Goal: Transaction & Acquisition: Purchase product/service

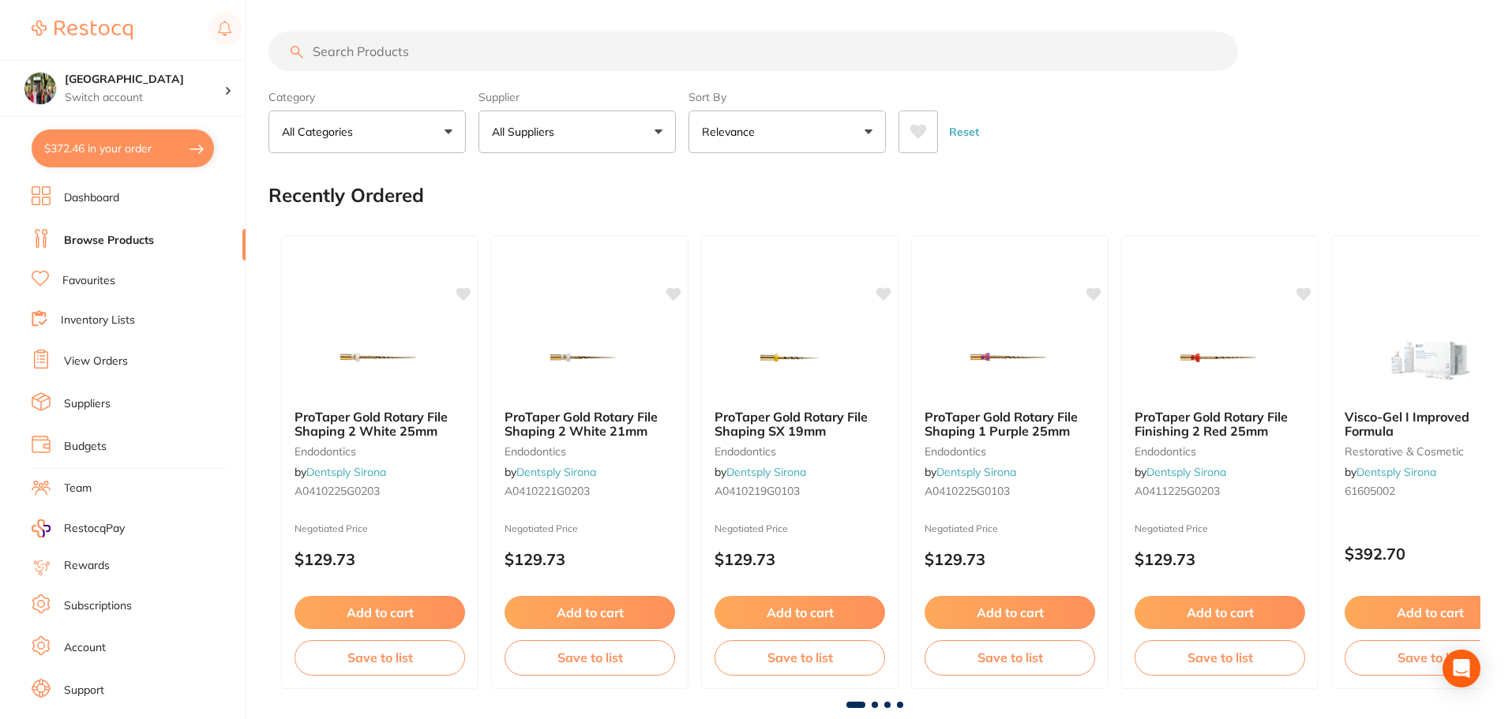
click at [149, 152] on button "$372.46 in your order" at bounding box center [123, 148] width 182 height 38
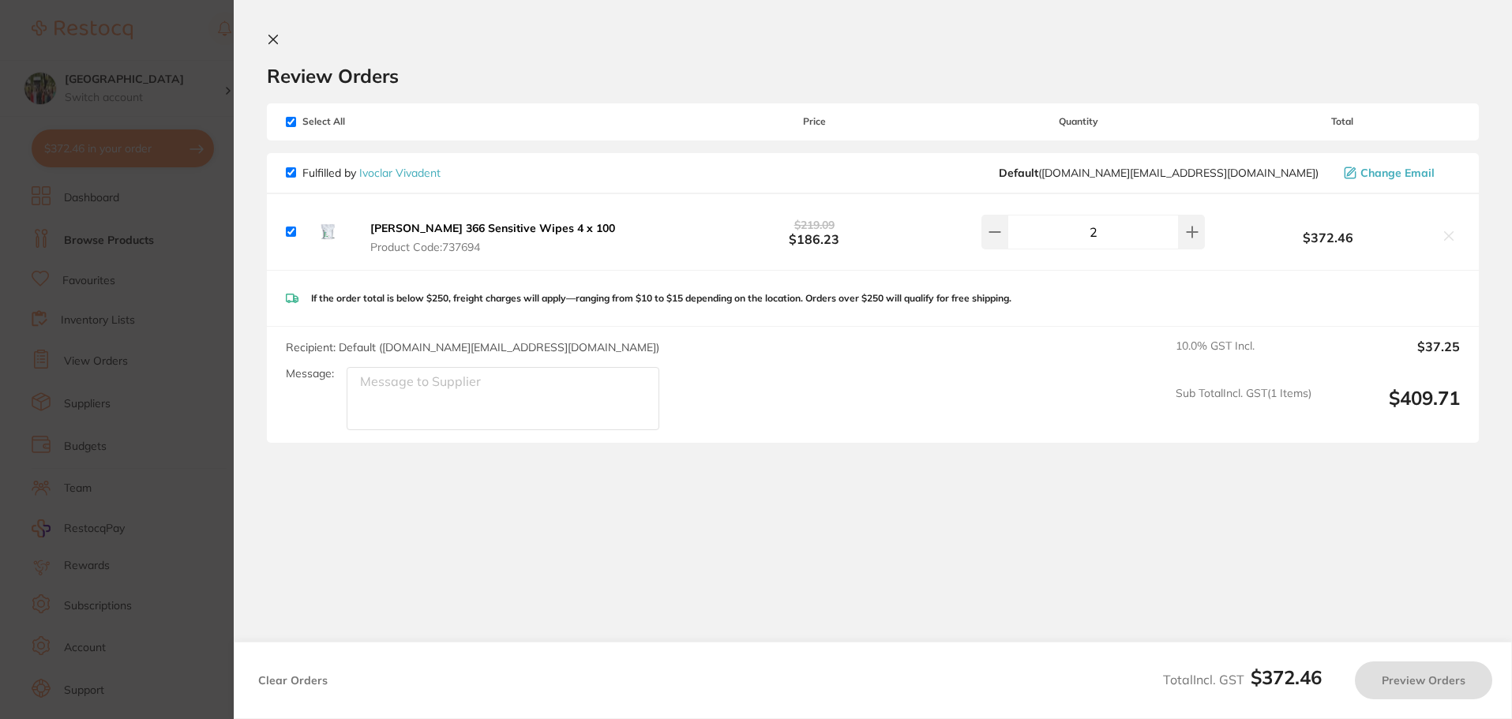
checkbox input "true"
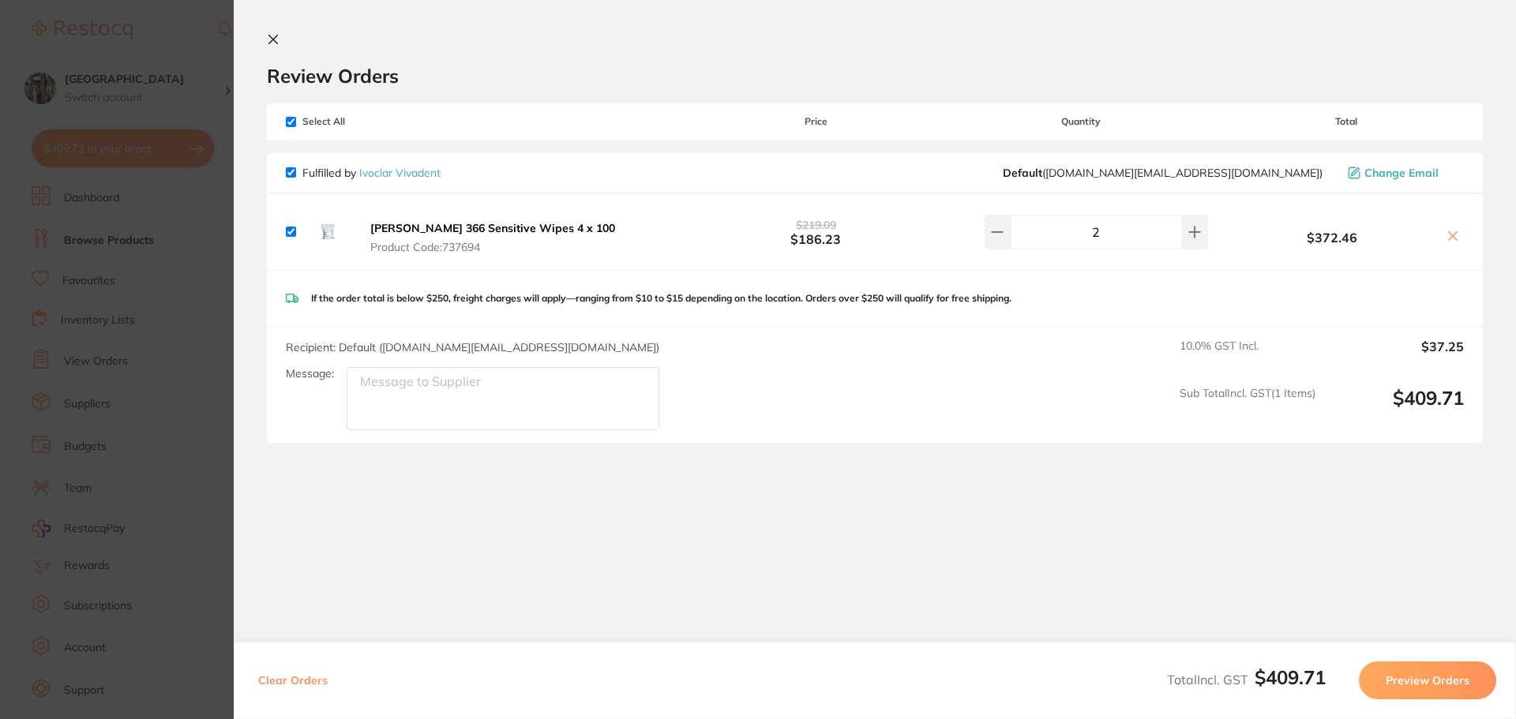
click at [1390, 684] on button "Preview Orders" at bounding box center [1427, 681] width 137 height 38
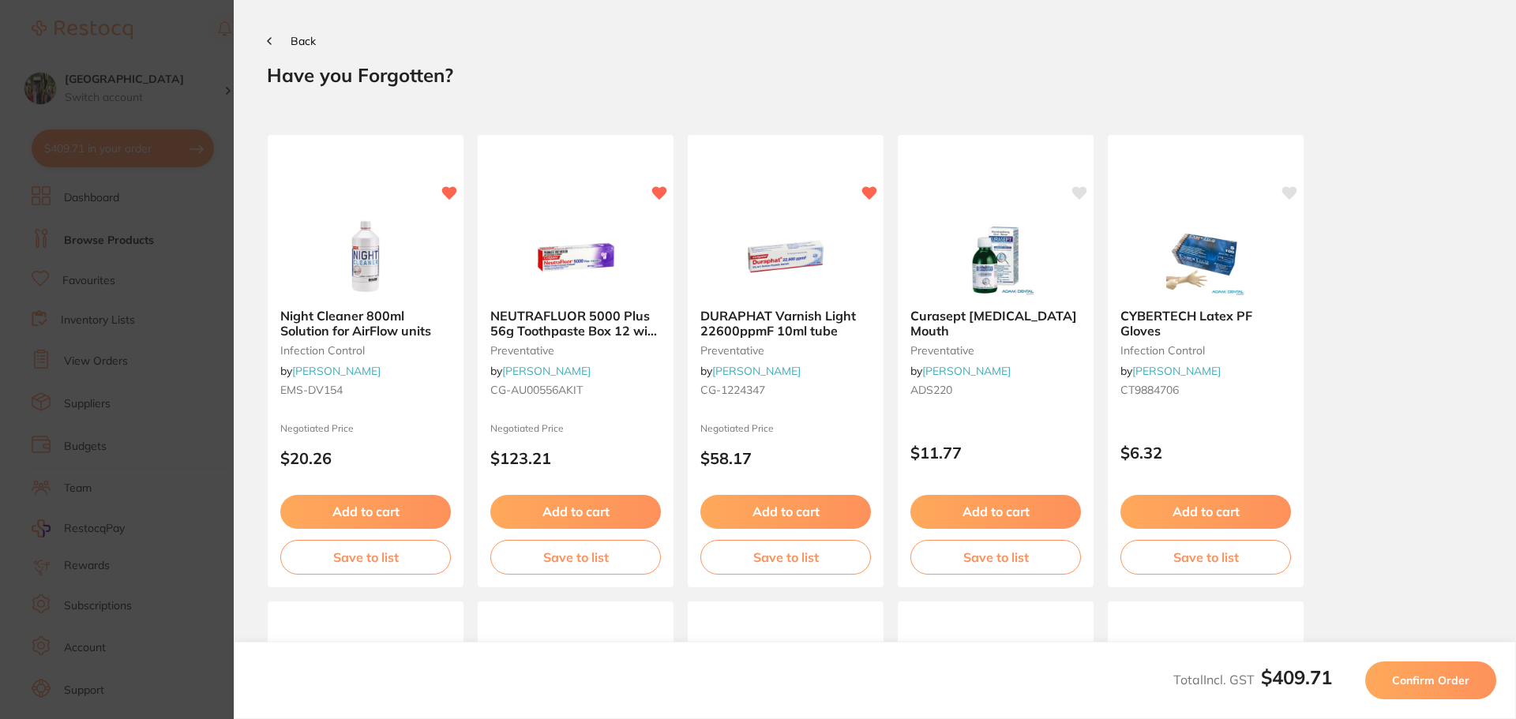
click at [1416, 684] on span "Confirm Order" at bounding box center [1430, 680] width 77 height 14
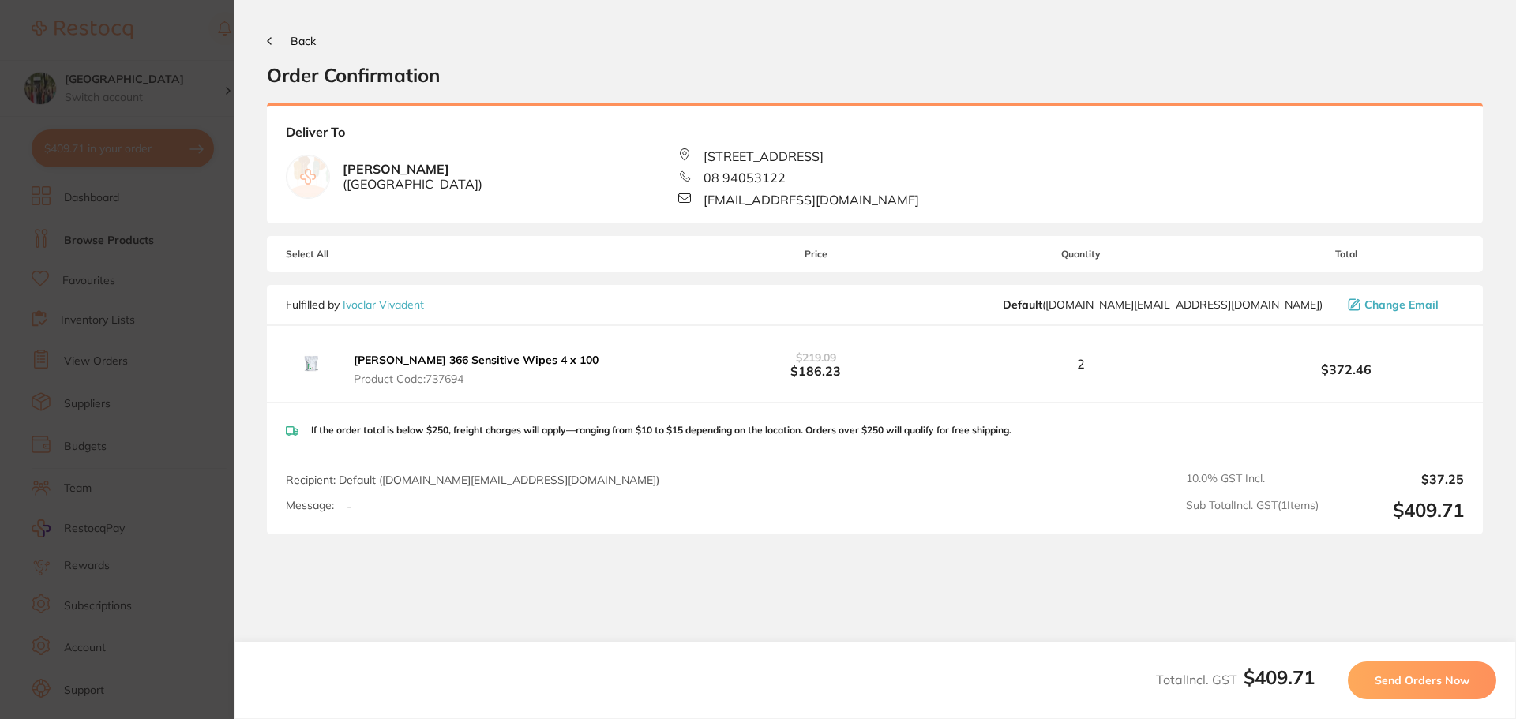
click at [1436, 688] on button "Send Orders Now" at bounding box center [1422, 681] width 148 height 38
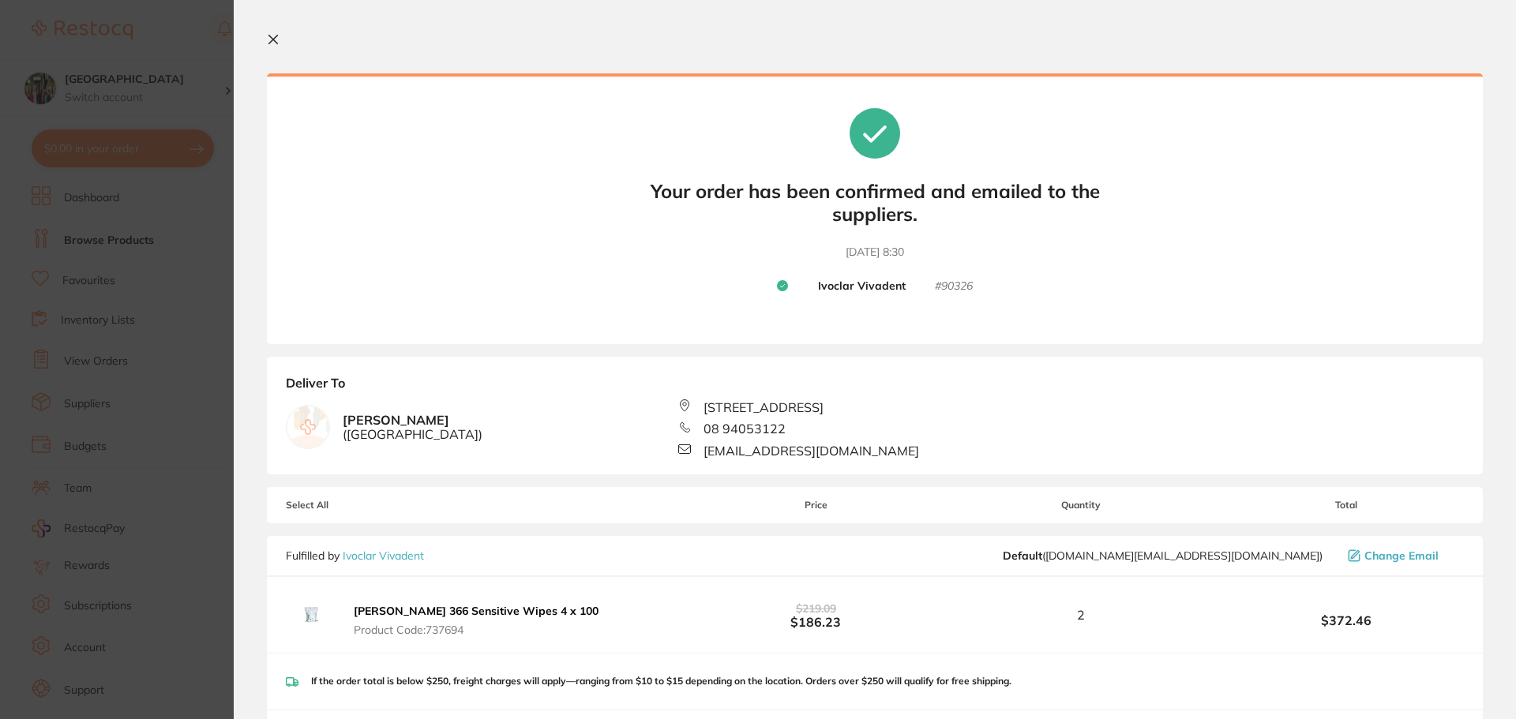
click at [268, 42] on icon at bounding box center [273, 39] width 13 height 13
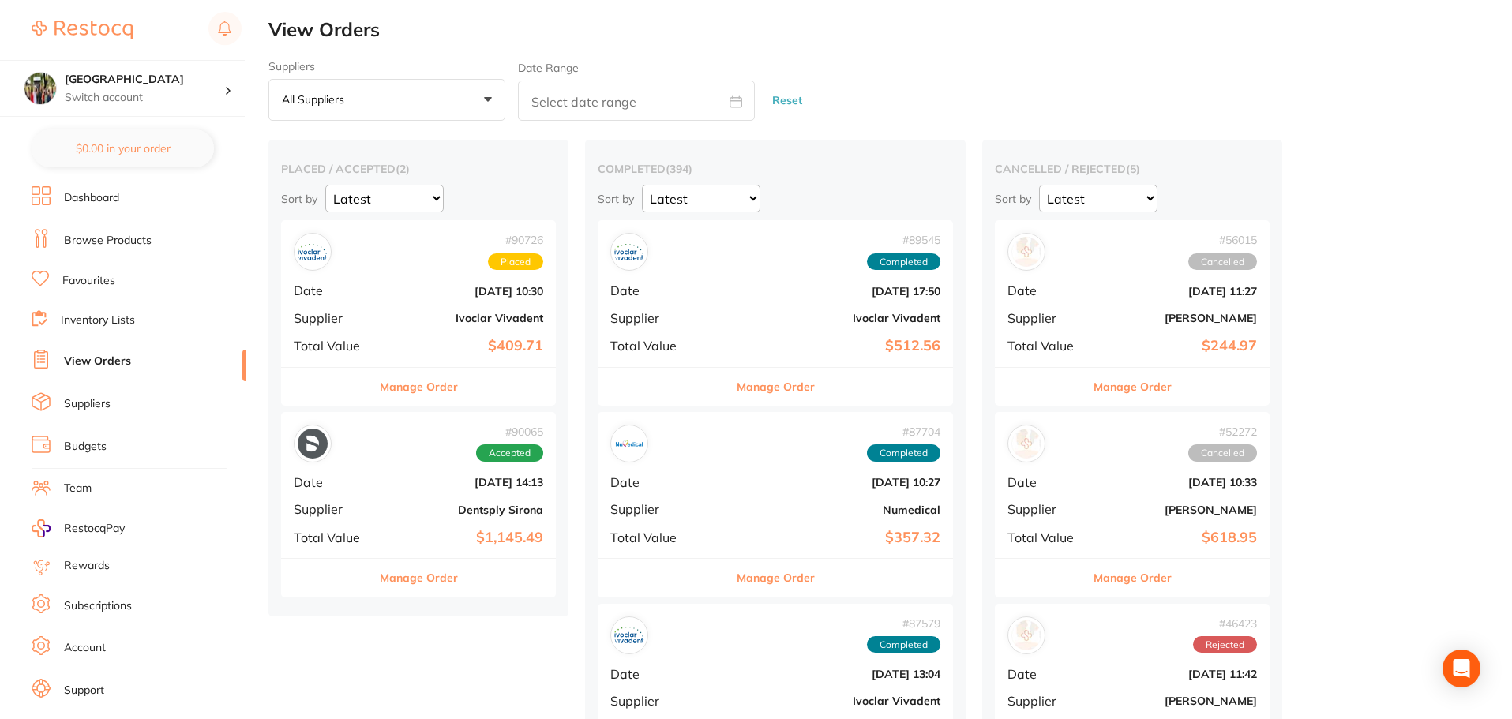
click at [118, 246] on link "Browse Products" at bounding box center [108, 241] width 88 height 16
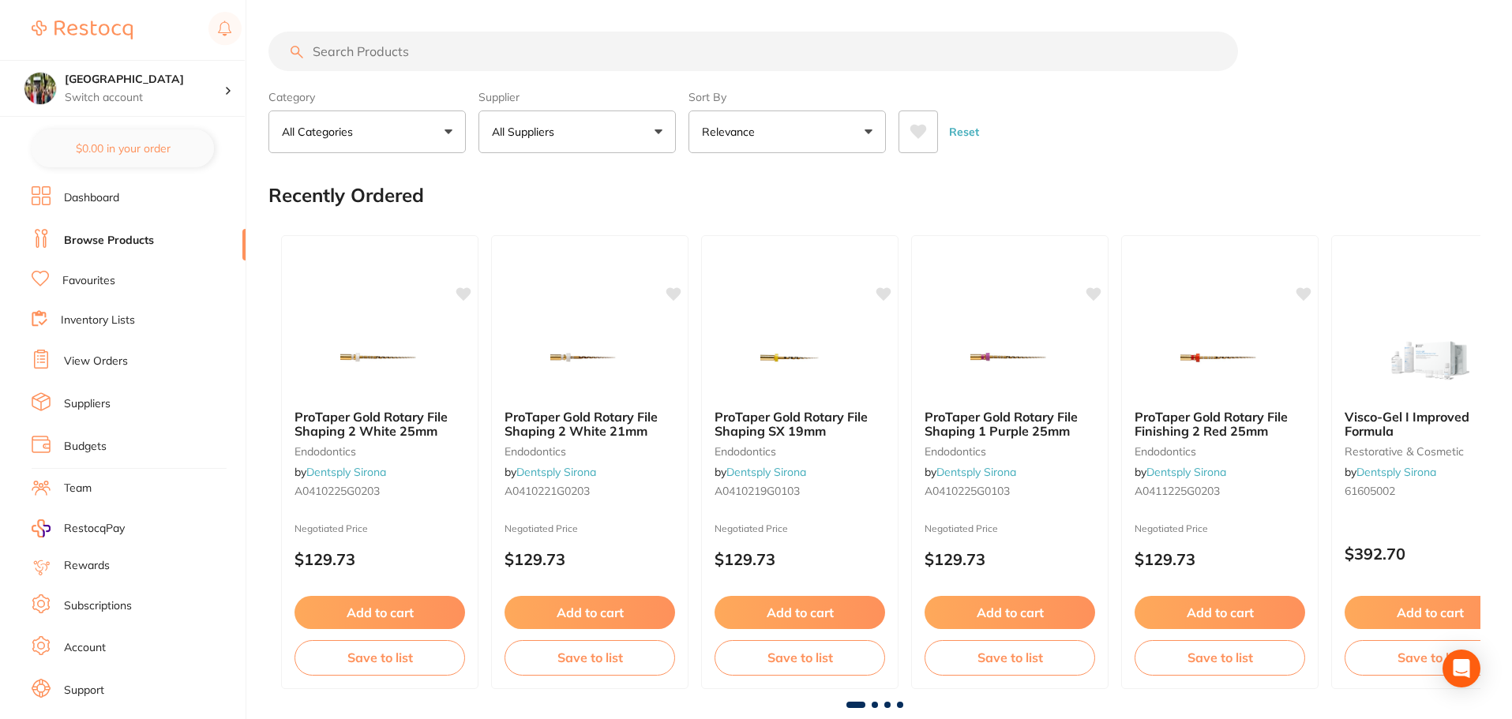
click at [478, 59] on input "search" at bounding box center [753, 51] width 970 height 39
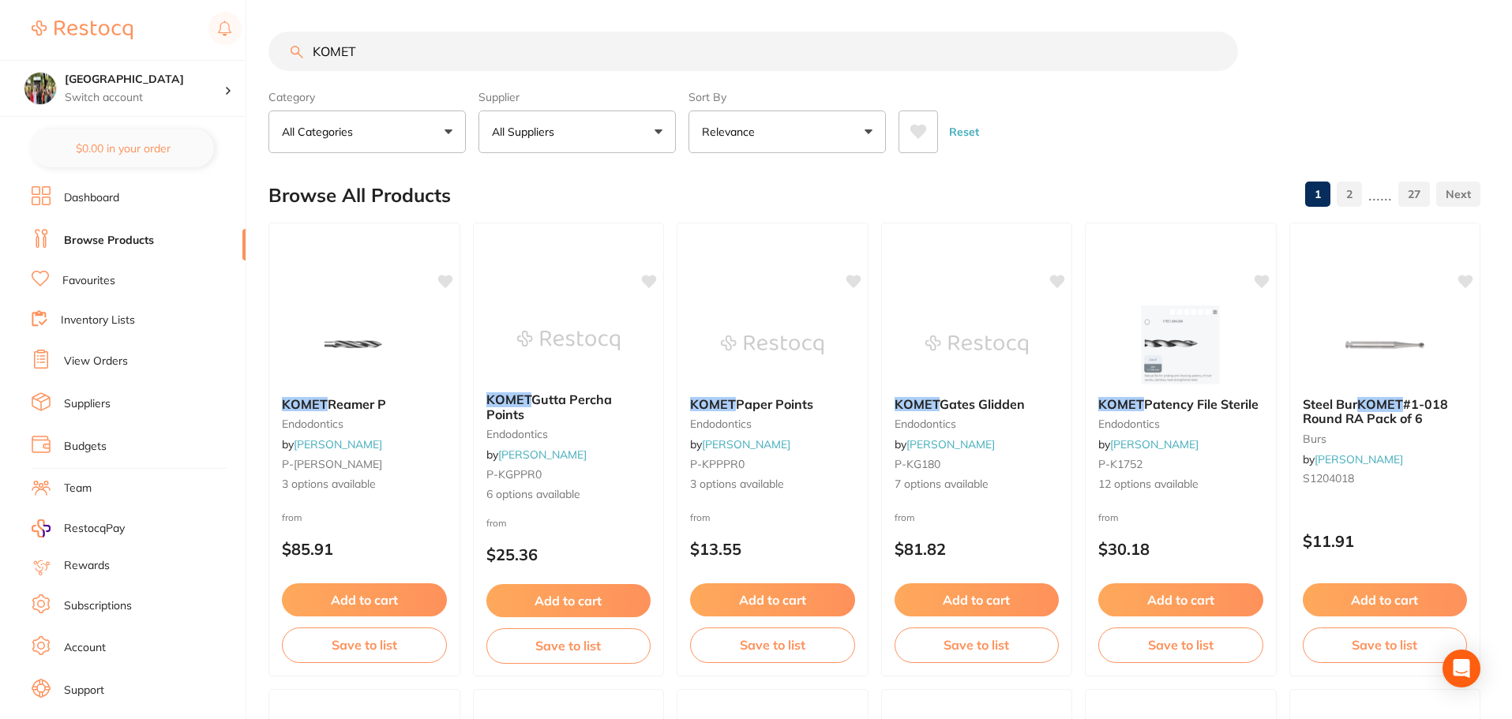
click at [478, 59] on input "KOMET" at bounding box center [753, 51] width 970 height 39
type input "K"
type input "komet bur"
